Goal: Task Accomplishment & Management: Complete application form

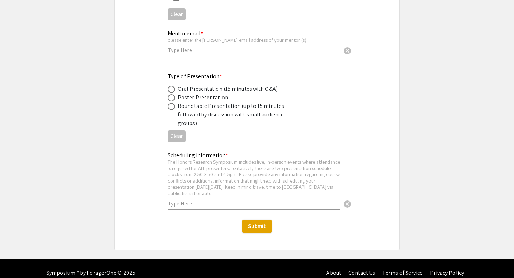
scroll to position [1269, 0]
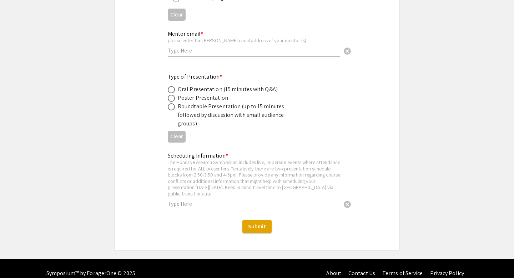
click at [262, 91] on div "Oral Presentation (15 minutes with Q&A)" at bounding box center [228, 89] width 100 height 9
click at [171, 91] on span at bounding box center [171, 89] width 7 height 7
click at [171, 91] on input "radio" at bounding box center [171, 89] width 7 height 7
radio input "true"
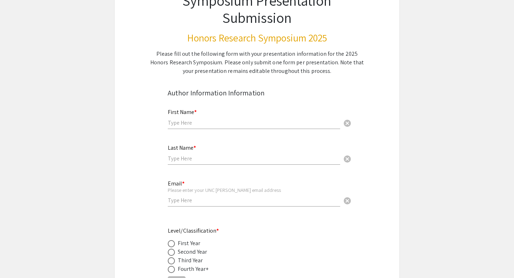
scroll to position [72, 0]
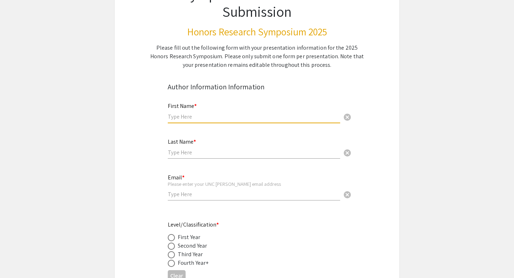
click at [180, 118] on input "text" at bounding box center [254, 116] width 172 height 7
type input "Livie"
type input "Apple"
type input "[EMAIL_ADDRESS][DOMAIN_NAME]"
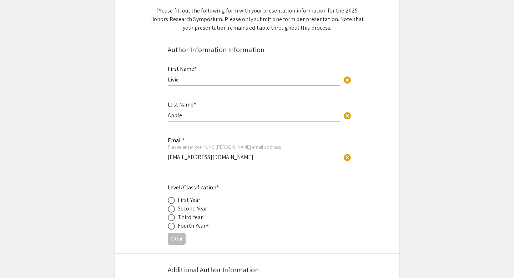
scroll to position [118, 0]
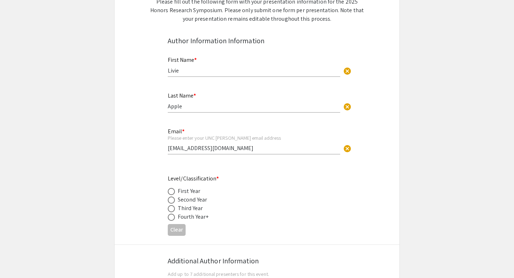
click at [192, 217] on div "Fourth Year+" at bounding box center [193, 216] width 31 height 9
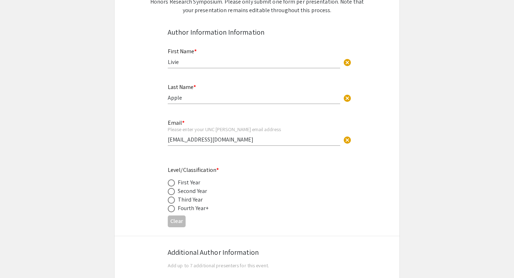
scroll to position [127, 0]
click at [170, 200] on span at bounding box center [171, 199] width 7 height 7
click at [170, 200] on input "radio" at bounding box center [171, 199] width 7 height 7
radio input "true"
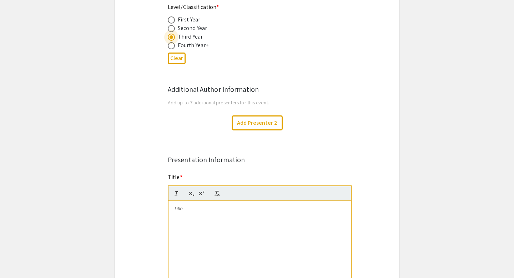
scroll to position [295, 0]
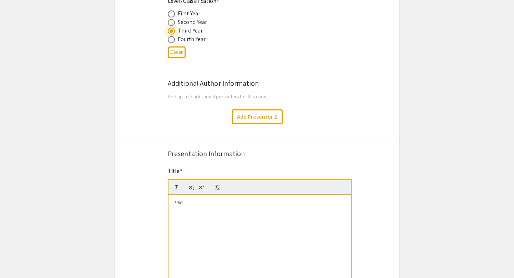
click at [219, 211] on div at bounding box center [259, 248] width 182 height 107
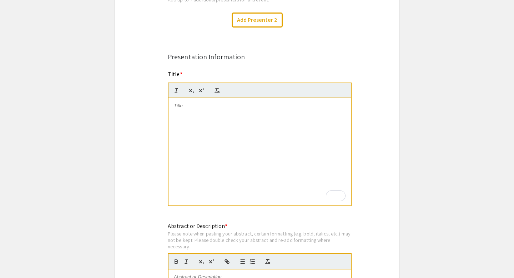
scroll to position [407, 0]
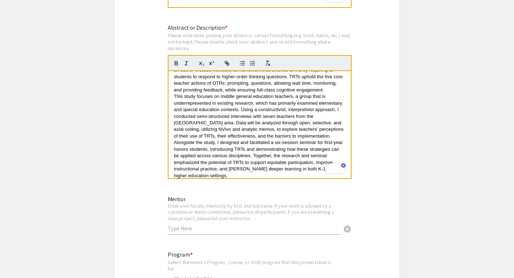
scroll to position [0, 0]
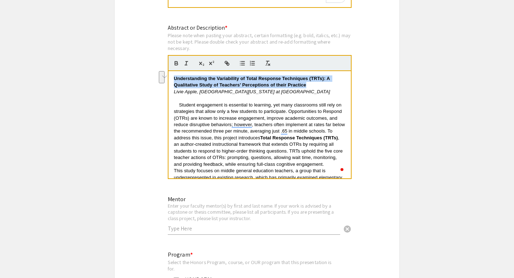
drag, startPoint x: 319, startPoint y: 87, endPoint x: 164, endPoint y: 78, distance: 154.7
click at [164, 78] on div "Abstract or Description * Please note when pasting your abstract, certain forma…" at bounding box center [256, 106] width 189 height 165
copy strong "Understanding the Variability of Total Response Techniques (TRTs): A Qualitativ…"
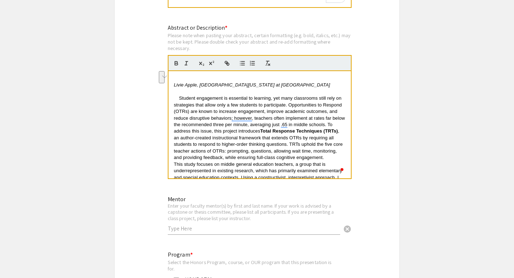
click at [202, 87] on em "Livie Apple, [GEOGRAPHIC_DATA][US_STATE] at [GEOGRAPHIC_DATA]" at bounding box center [252, 84] width 156 height 5
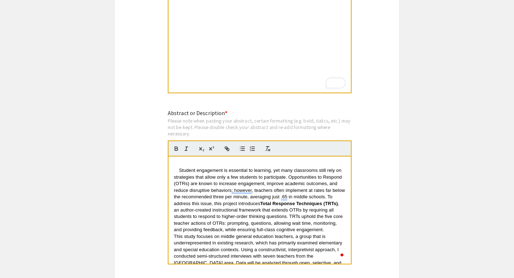
scroll to position [482, 0]
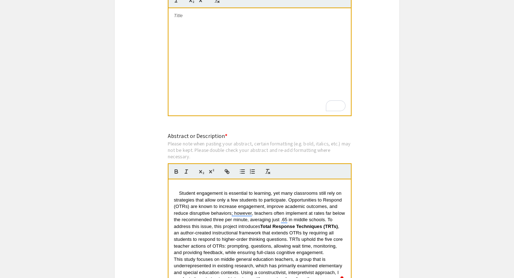
click at [217, 25] on div "To enrich screen reader interactions, please activate Accessibility in Grammarl…" at bounding box center [259, 61] width 182 height 107
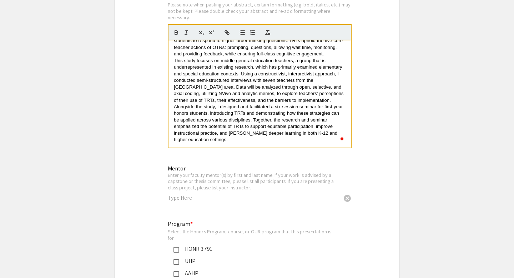
scroll to position [622, 0]
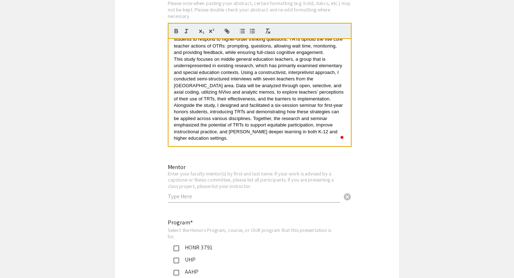
click at [196, 196] on input "text" at bounding box center [254, 195] width 172 height 7
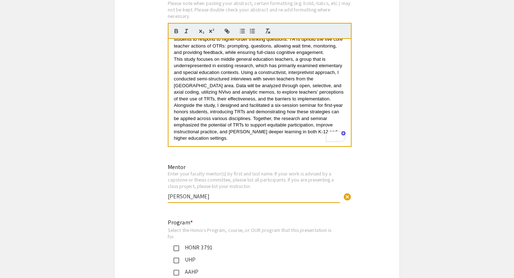
click at [201, 245] on div "HONR 3791" at bounding box center [254, 247] width 150 height 9
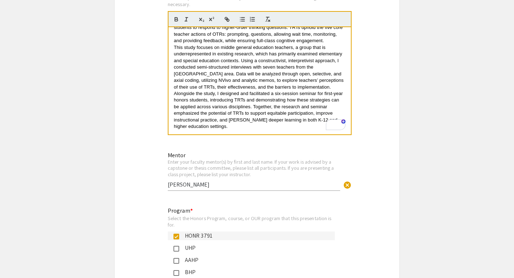
scroll to position [634, 0]
click at [209, 185] on input "[PERSON_NAME]" at bounding box center [254, 183] width 172 height 7
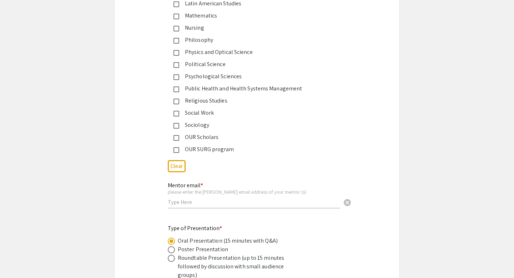
scroll to position [1119, 0]
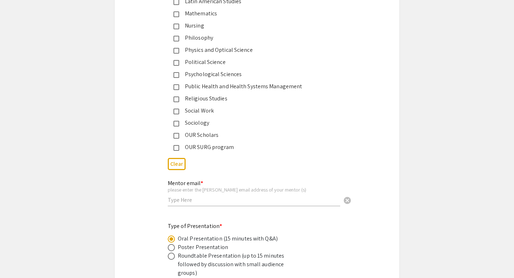
type input "[PERSON_NAME], [PERSON_NAME], Dr. [PERSON_NAME]"
click at [204, 202] on input "text" at bounding box center [254, 199] width 172 height 7
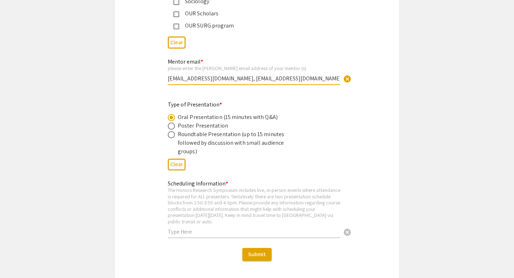
scroll to position [1240, 0]
type input "[EMAIL_ADDRESS][DOMAIN_NAME], [EMAIL_ADDRESS][DOMAIN_NAME]"
click at [196, 228] on input "text" at bounding box center [254, 231] width 172 height 7
click at [201, 239] on div "Scheduling Information * The Honors Research Symposium includes live, in-person…" at bounding box center [256, 212] width 189 height 67
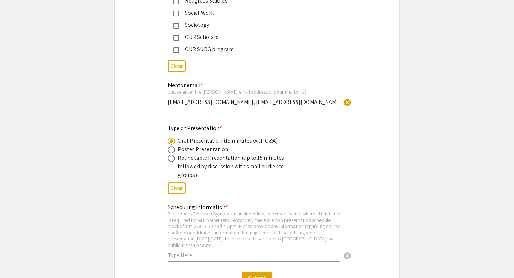
scroll to position [1213, 0]
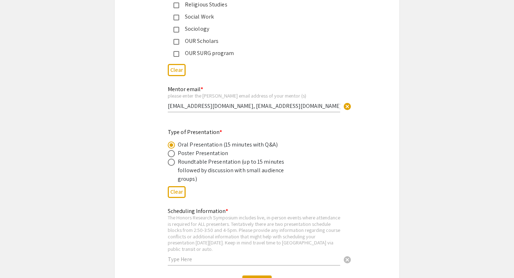
click at [196, 255] on input "text" at bounding box center [254, 258] width 172 height 7
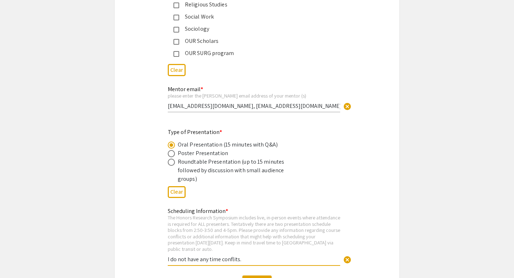
click at [232, 255] on input "I do not have any time conflits." at bounding box center [254, 258] width 172 height 7
type input "I do not have any time conflicts."
click at [303, 218] on div "The Honors Research Symposium includes live, in-person events where attendance …" at bounding box center [254, 233] width 172 height 38
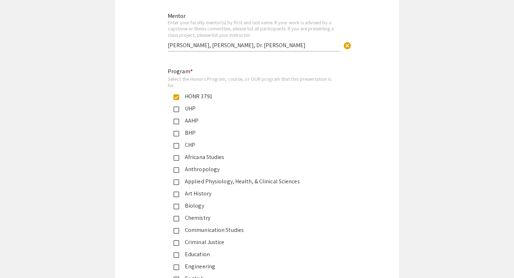
scroll to position [795, 0]
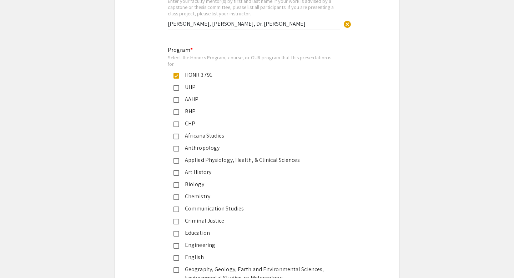
click at [181, 89] on div "UHP" at bounding box center [254, 87] width 150 height 9
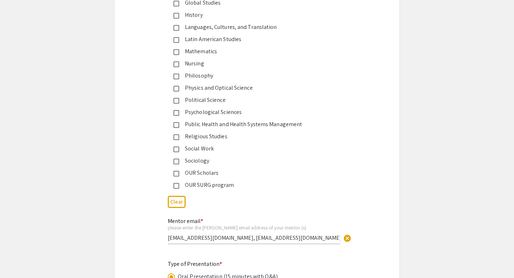
scroll to position [1271, 0]
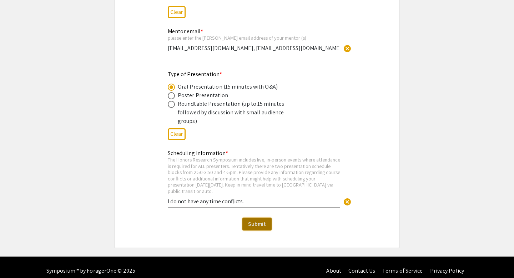
click at [249, 220] on span "Submit" at bounding box center [257, 223] width 18 height 7
